Goal: Book appointment/travel/reservation

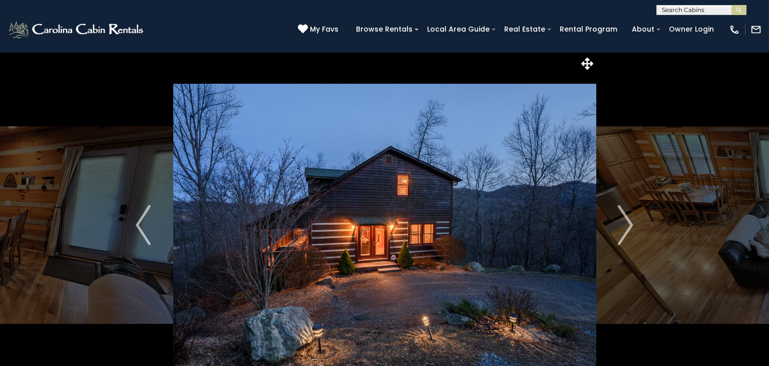
select select "*"
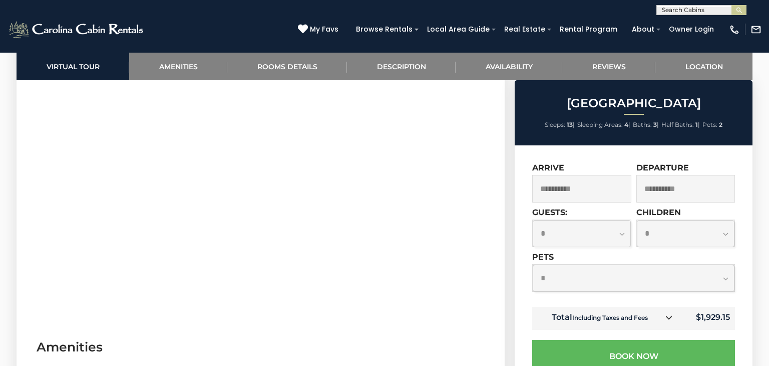
click at [675, 234] on select "**********" at bounding box center [686, 233] width 98 height 27
select select "*"
click at [637, 220] on select "**********" at bounding box center [686, 233] width 98 height 27
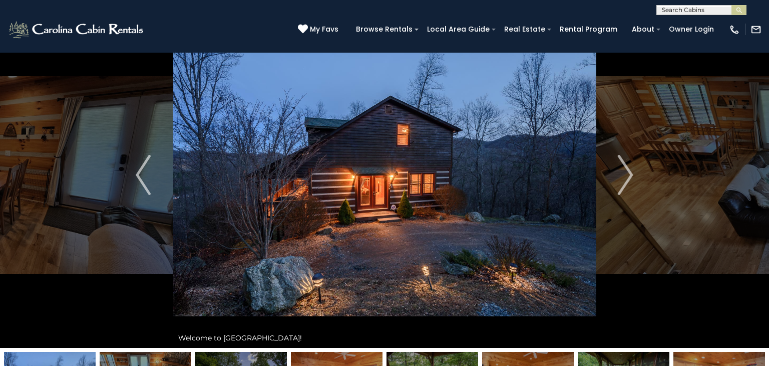
scroll to position [34, 0]
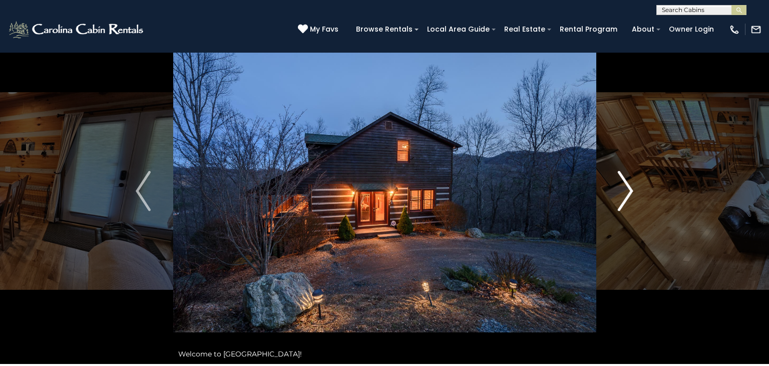
click at [639, 185] on button "Next" at bounding box center [626, 190] width 60 height 345
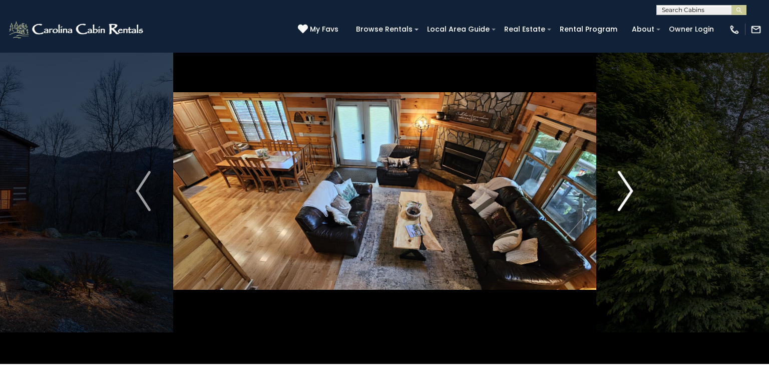
click at [639, 185] on button "Next" at bounding box center [626, 190] width 60 height 345
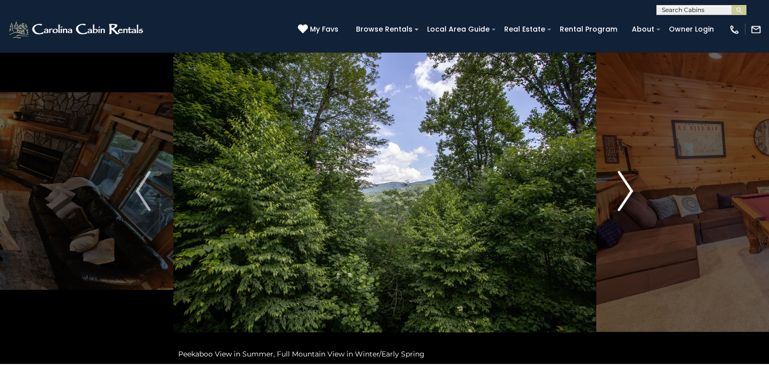
click at [639, 185] on button "Next" at bounding box center [626, 190] width 60 height 345
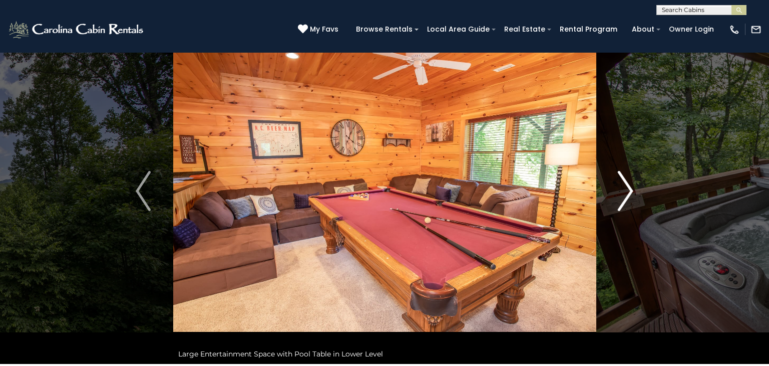
click at [639, 185] on button "Next" at bounding box center [626, 190] width 60 height 345
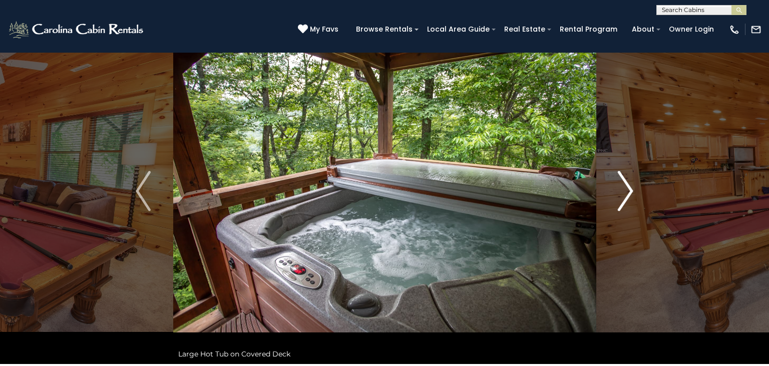
click at [639, 185] on button "Next" at bounding box center [626, 190] width 60 height 345
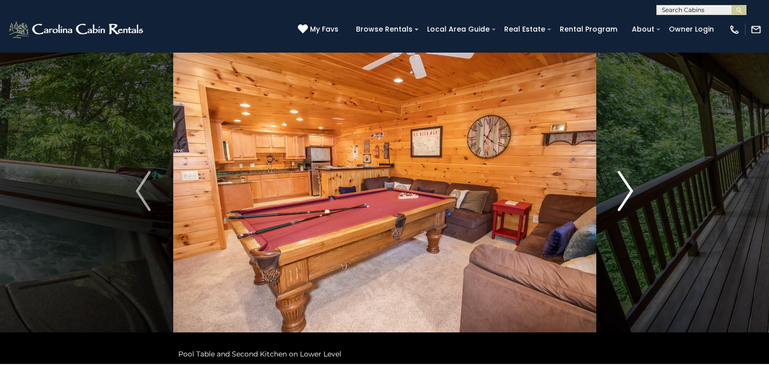
click at [639, 185] on button "Next" at bounding box center [626, 190] width 60 height 345
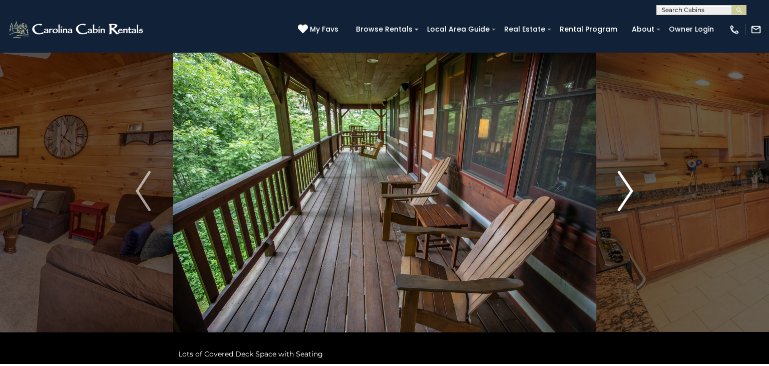
click at [639, 185] on button "Next" at bounding box center [626, 190] width 60 height 345
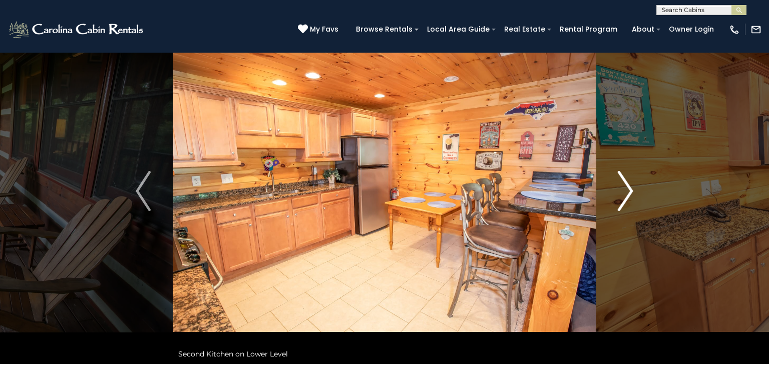
click at [639, 185] on button "Next" at bounding box center [626, 190] width 60 height 345
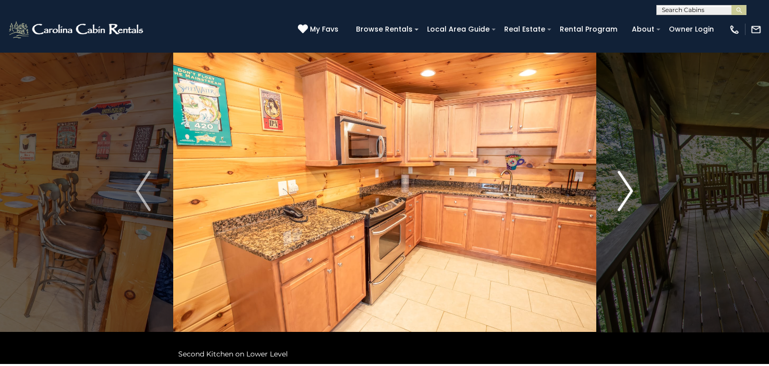
click at [639, 185] on button "Next" at bounding box center [626, 190] width 60 height 345
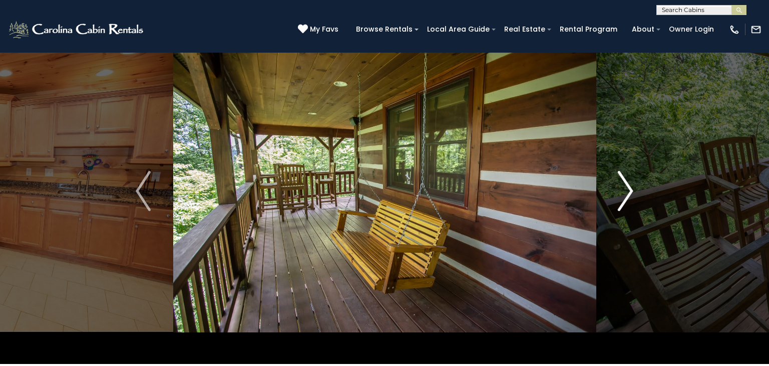
click at [639, 185] on button "Next" at bounding box center [626, 190] width 60 height 345
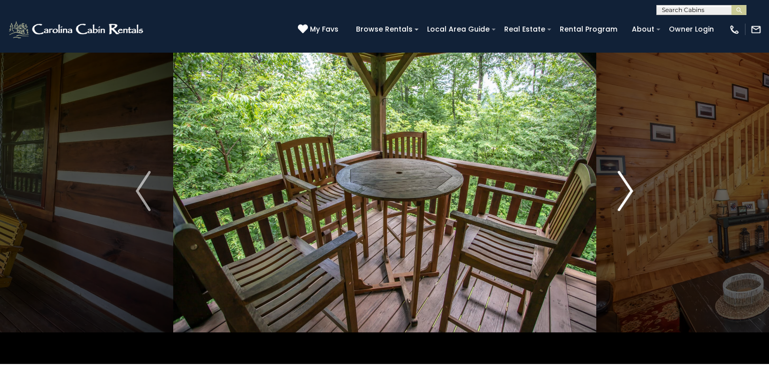
click at [639, 185] on button "Next" at bounding box center [626, 190] width 60 height 345
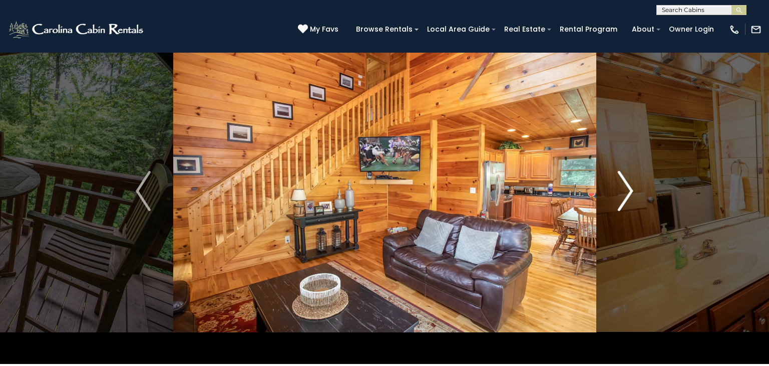
click at [639, 185] on button "Next" at bounding box center [626, 190] width 60 height 345
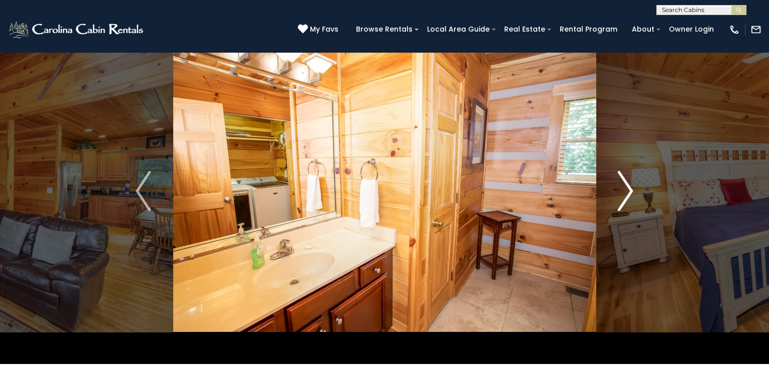
click at [639, 185] on button "Next" at bounding box center [626, 190] width 60 height 345
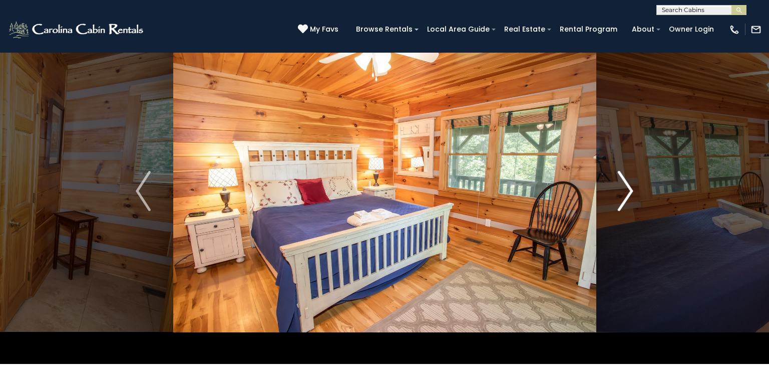
click at [639, 185] on button "Next" at bounding box center [626, 190] width 60 height 345
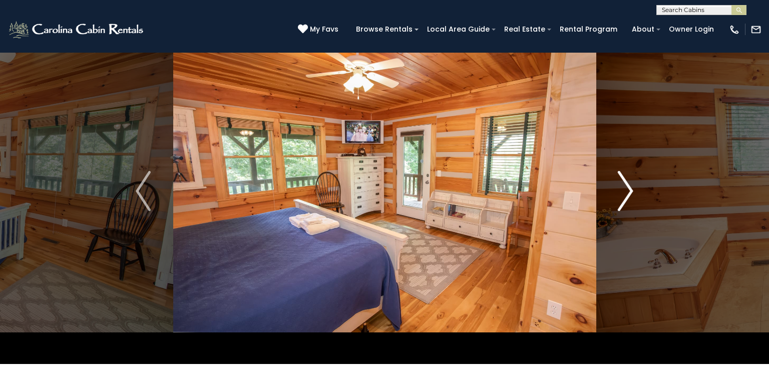
click at [622, 190] on img "Next" at bounding box center [625, 191] width 15 height 40
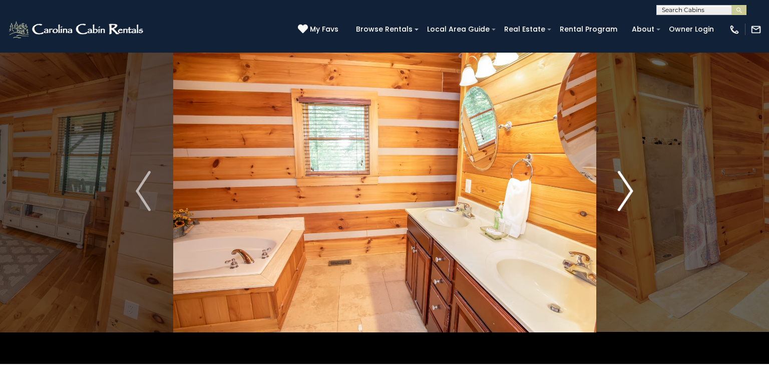
click at [622, 190] on img "Next" at bounding box center [625, 191] width 15 height 40
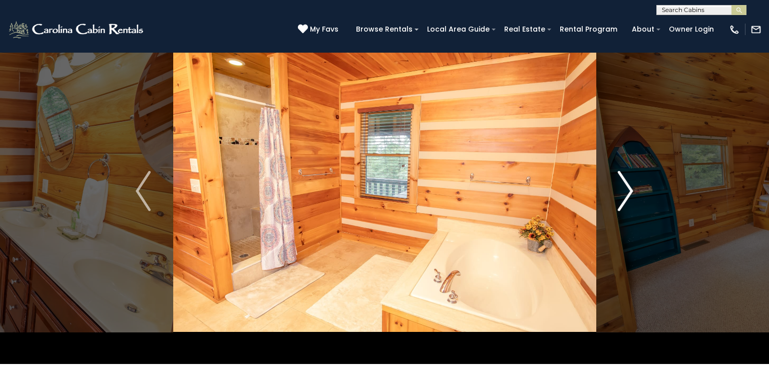
click at [622, 190] on img "Next" at bounding box center [625, 191] width 15 height 40
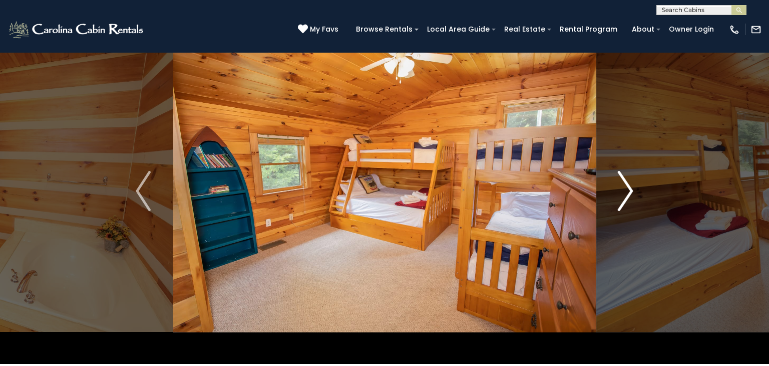
click at [622, 190] on img "Next" at bounding box center [625, 191] width 15 height 40
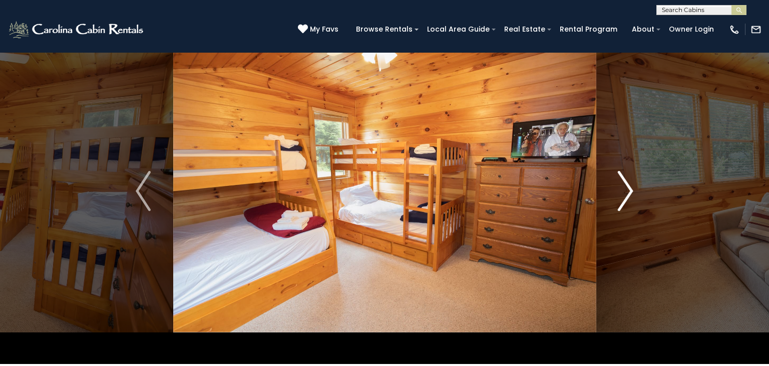
click at [622, 190] on img "Next" at bounding box center [625, 191] width 15 height 40
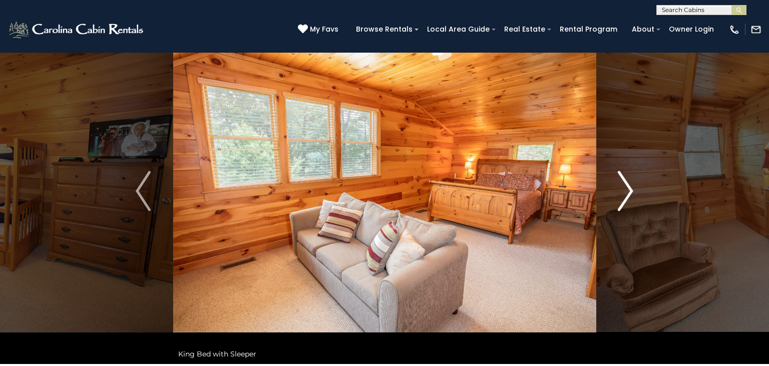
click at [622, 190] on img "Next" at bounding box center [625, 191] width 15 height 40
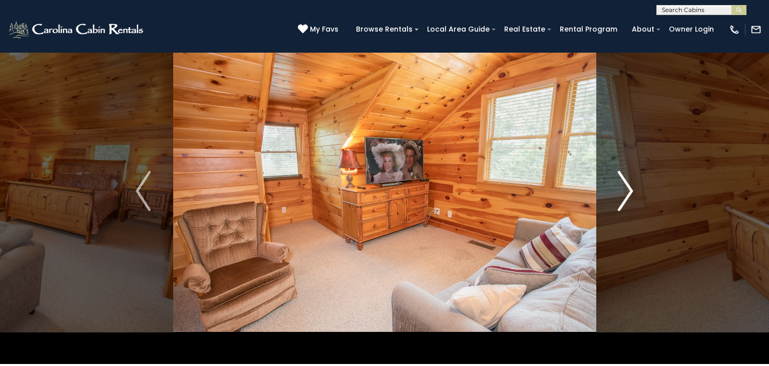
click at [622, 190] on img "Next" at bounding box center [625, 191] width 15 height 40
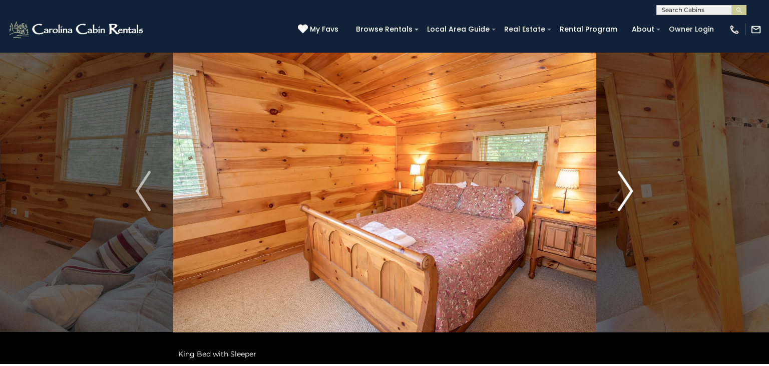
click at [622, 190] on img "Next" at bounding box center [625, 191] width 15 height 40
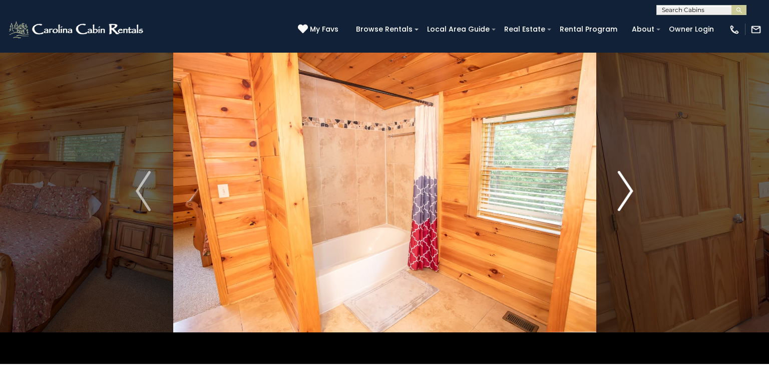
click at [622, 190] on img "Next" at bounding box center [625, 191] width 15 height 40
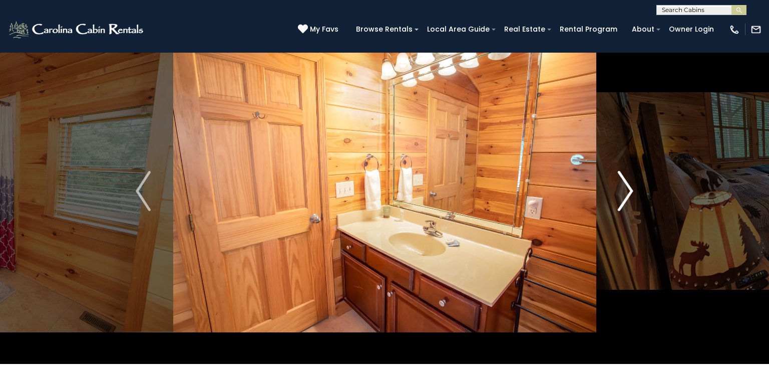
click at [622, 190] on img "Next" at bounding box center [625, 191] width 15 height 40
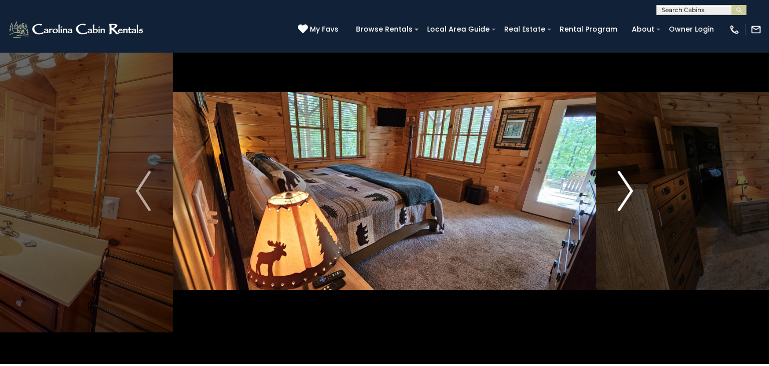
click at [622, 190] on img "Next" at bounding box center [625, 191] width 15 height 40
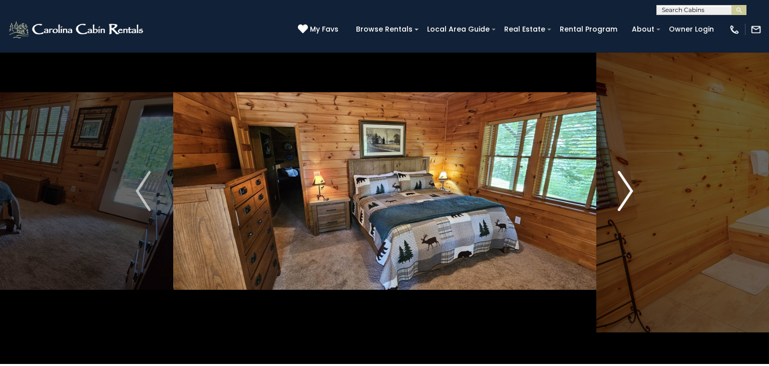
click at [622, 190] on img "Next" at bounding box center [625, 191] width 15 height 40
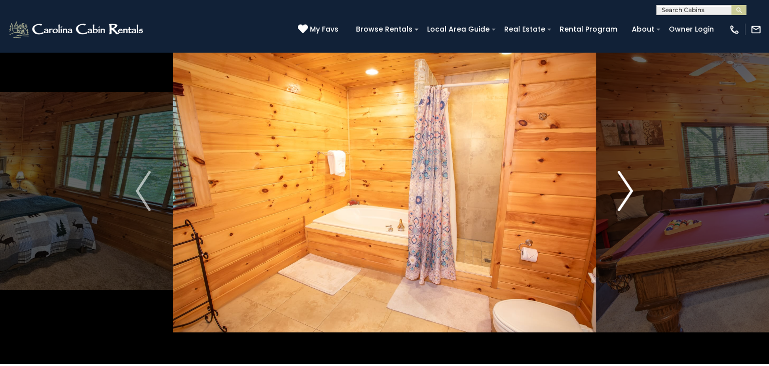
click at [622, 190] on img "Next" at bounding box center [625, 191] width 15 height 40
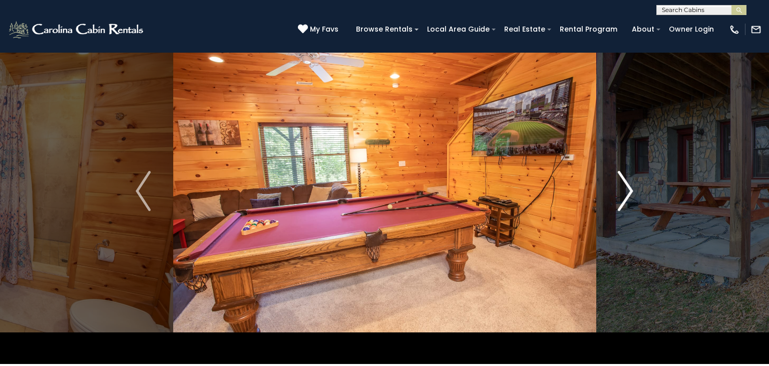
click at [622, 190] on img "Next" at bounding box center [625, 191] width 15 height 40
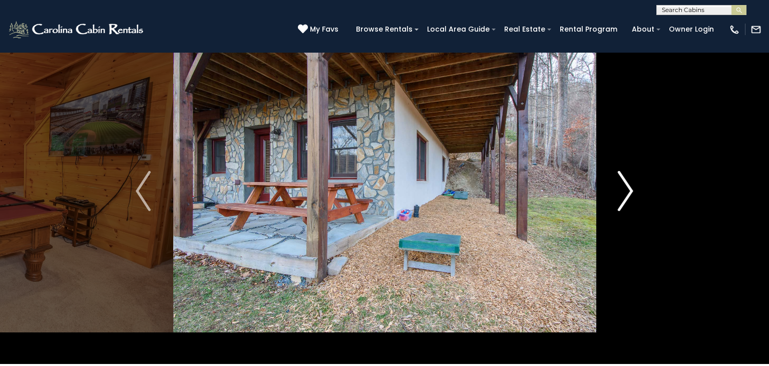
click at [622, 190] on img "Next" at bounding box center [625, 191] width 15 height 40
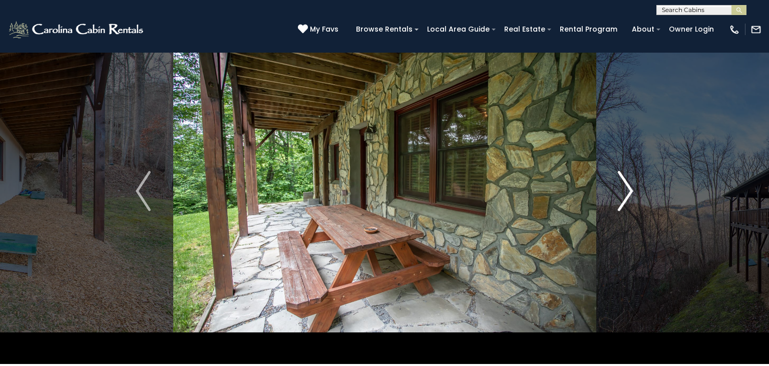
click at [622, 190] on img "Next" at bounding box center [625, 191] width 15 height 40
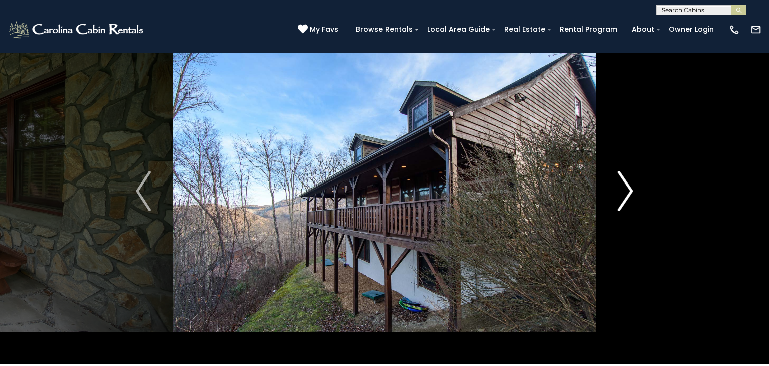
click at [622, 190] on img "Next" at bounding box center [625, 191] width 15 height 40
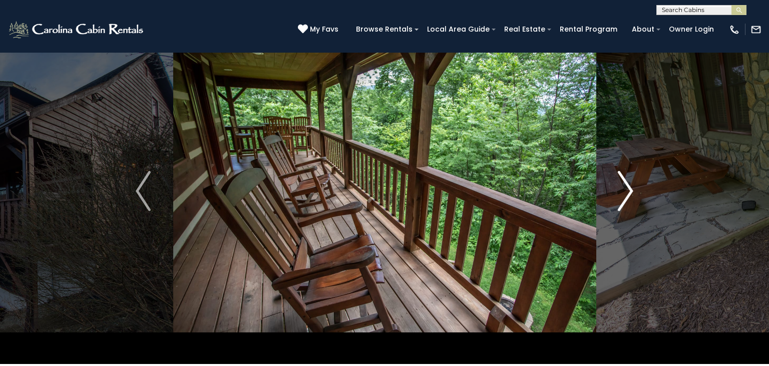
click at [622, 190] on img "Next" at bounding box center [625, 191] width 15 height 40
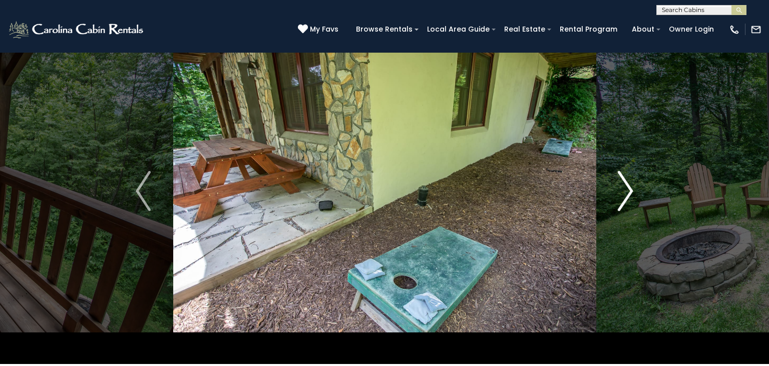
click at [622, 190] on img "Next" at bounding box center [625, 191] width 15 height 40
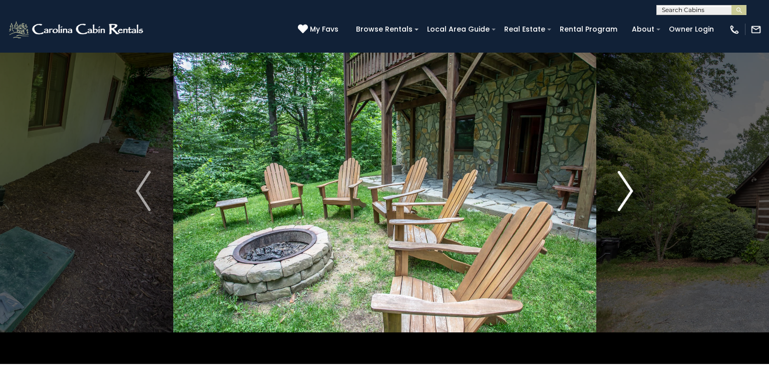
click at [622, 190] on img "Next" at bounding box center [625, 191] width 15 height 40
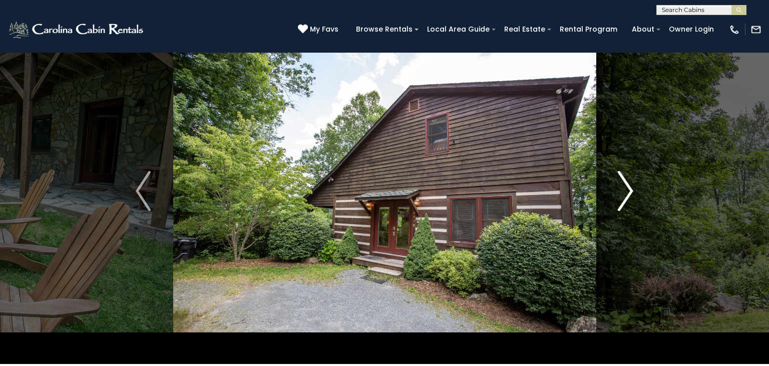
click at [622, 190] on img "Next" at bounding box center [625, 191] width 15 height 40
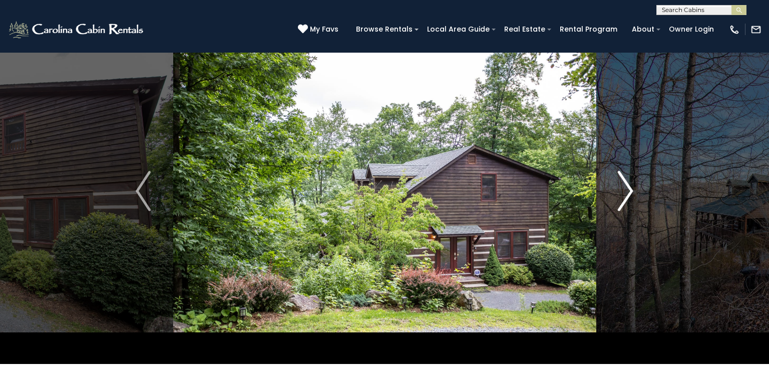
click at [622, 190] on img "Next" at bounding box center [625, 191] width 15 height 40
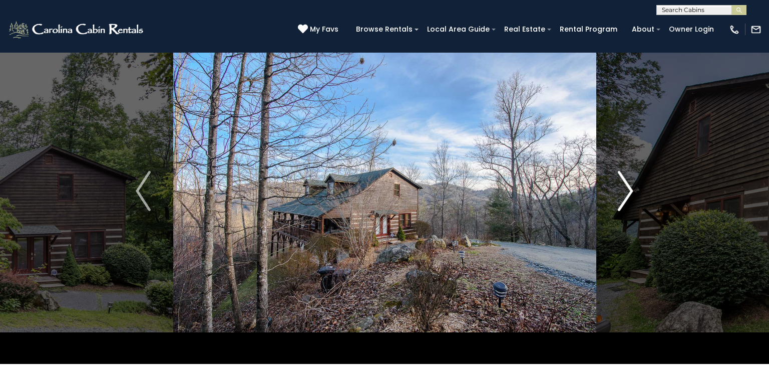
click at [622, 190] on img "Next" at bounding box center [625, 191] width 15 height 40
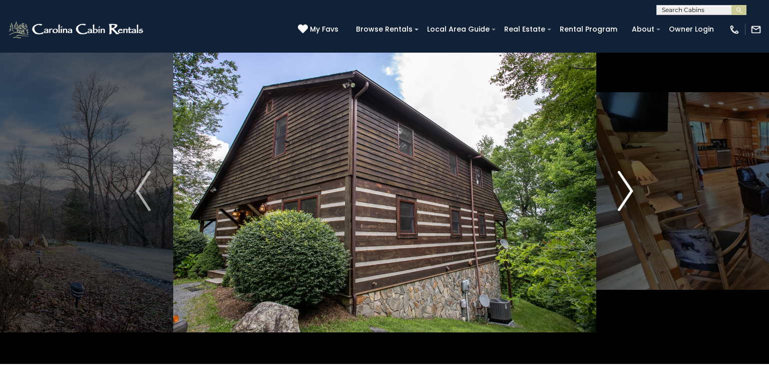
click at [622, 190] on img "Next" at bounding box center [625, 191] width 15 height 40
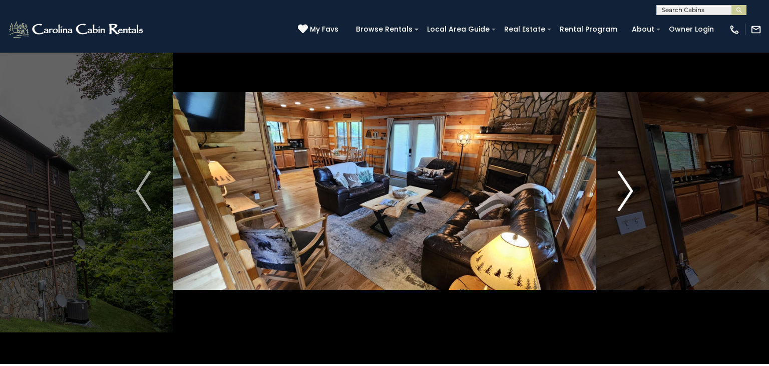
click at [622, 190] on img "Next" at bounding box center [625, 191] width 15 height 40
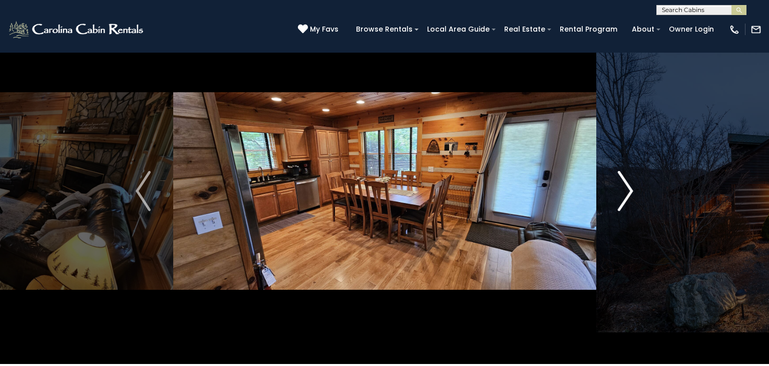
click at [622, 190] on img "Next" at bounding box center [625, 191] width 15 height 40
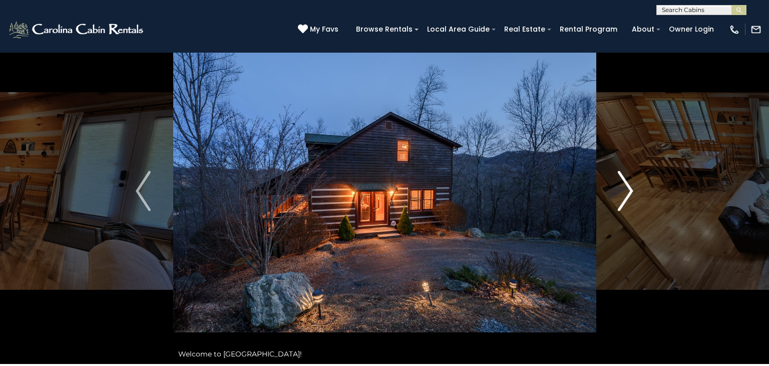
click at [622, 190] on img "Next" at bounding box center [625, 191] width 15 height 40
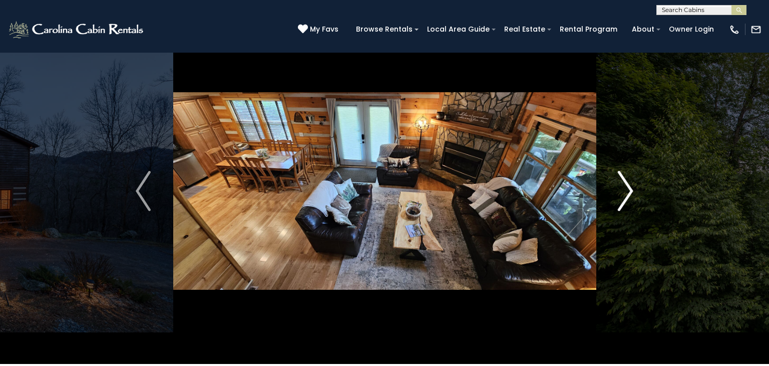
click at [622, 190] on img "Next" at bounding box center [625, 191] width 15 height 40
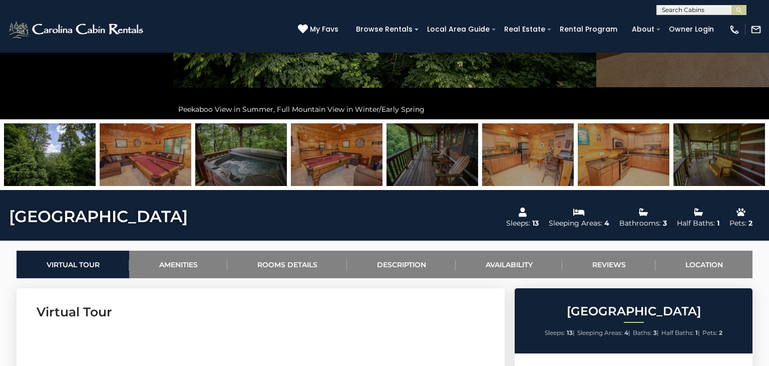
scroll to position [537, 0]
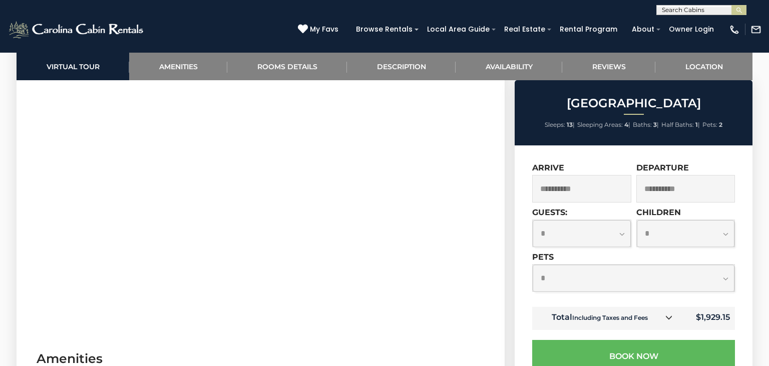
click at [623, 98] on h2 "[GEOGRAPHIC_DATA]" at bounding box center [633, 103] width 233 height 13
click at [607, 100] on h2 "[GEOGRAPHIC_DATA]" at bounding box center [633, 103] width 233 height 13
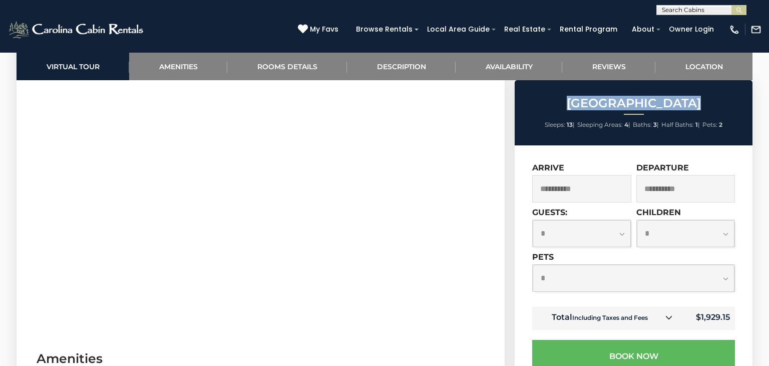
click at [555, 97] on h2 "[GEOGRAPHIC_DATA]" at bounding box center [633, 103] width 233 height 13
